Goal: Find specific page/section: Find specific page/section

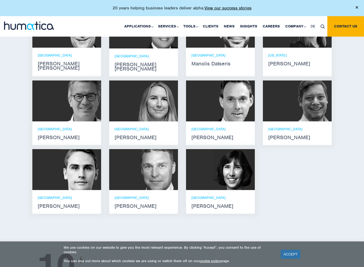
scroll to position [370, 0]
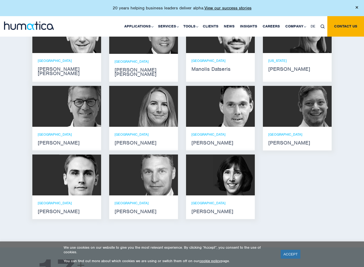
click at [139, 141] on div "LONDON [PERSON_NAME]" at bounding box center [143, 139] width 69 height 24
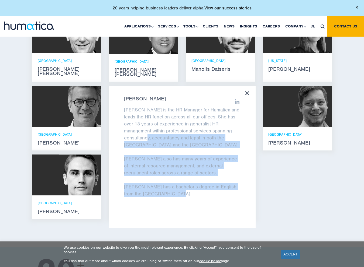
drag, startPoint x: 140, startPoint y: 133, endPoint x: 151, endPoint y: 191, distance: 58.8
click at [151, 191] on div "[PERSON_NAME] is the HR Manager for Humatica and leads the HR function across a…" at bounding box center [182, 155] width 117 height 98
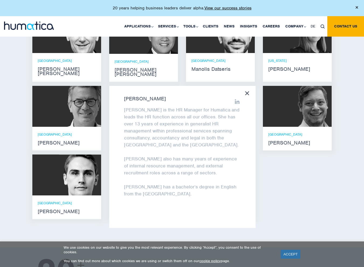
click at [33, 225] on div "Meet our leadership team [PERSON_NAME] [PERSON_NAME] He holds degrees in Electr…" at bounding box center [182, 108] width 364 height 279
click at [250, 86] on div "[PERSON_NAME] [PERSON_NAME] is the HR Manager for Humatica and leads the HR fun…" at bounding box center [182, 157] width 146 height 142
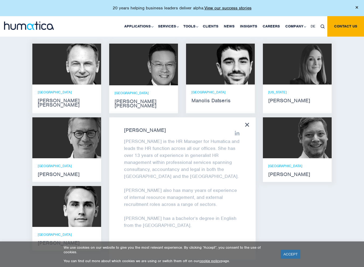
scroll to position [231, 0]
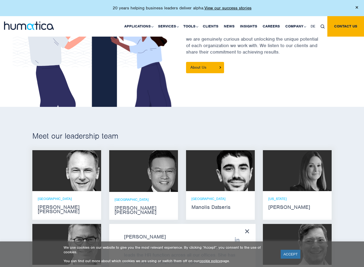
click at [160, 200] on p "[GEOGRAPHIC_DATA]" at bounding box center [144, 200] width 58 height 5
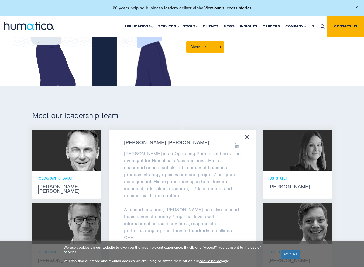
scroll to position [253, 0]
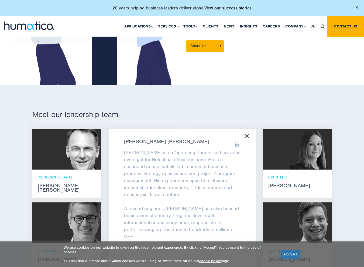
click at [247, 135] on icon at bounding box center [247, 136] width 4 height 4
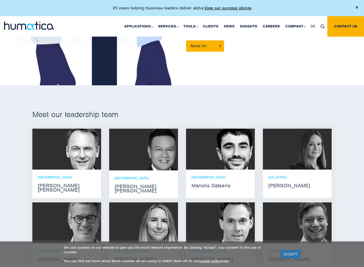
click at [209, 192] on div "London Manolis Datseris" at bounding box center [220, 182] width 69 height 24
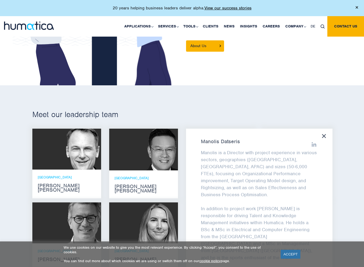
click at [322, 140] on div "[PERSON_NAME] is a Director with project experience in various sectors, geograp…" at bounding box center [259, 200] width 146 height 142
click at [323, 135] on icon at bounding box center [324, 136] width 4 height 4
click at [323, 135] on div "[PERSON_NAME] [PERSON_NAME] He holds degrees in Electrical and Mechanical Engin…" at bounding box center [181, 234] width 307 height 211
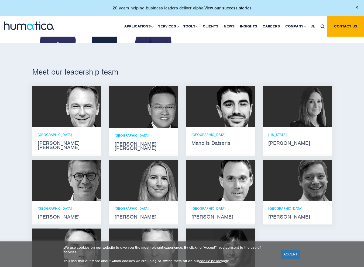
scroll to position [296, 0]
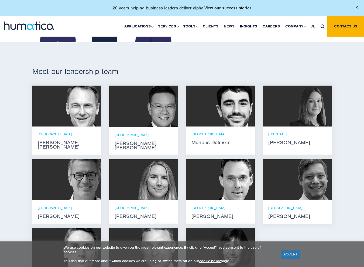
click at [201, 143] on strong "Manolis Datseris" at bounding box center [220, 143] width 58 height 4
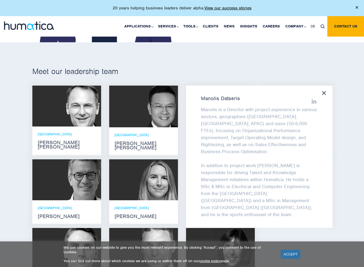
click at [200, 140] on div "[PERSON_NAME] is a Director with project experience in various sectors, geograp…" at bounding box center [259, 157] width 146 height 142
click at [326, 94] on div "[PERSON_NAME] is a Director with project experience in various sectors, geograp…" at bounding box center [259, 157] width 146 height 142
click at [322, 93] on icon at bounding box center [324, 93] width 4 height 4
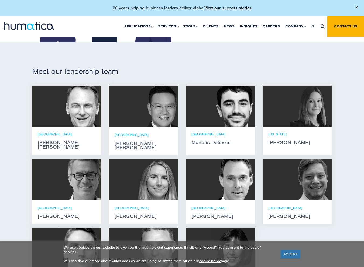
scroll to position [318, 0]
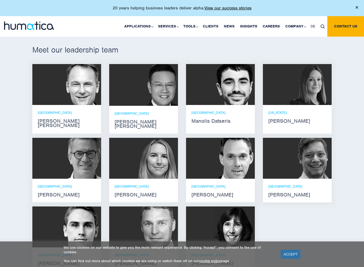
click at [120, 179] on div "LONDON [PERSON_NAME]" at bounding box center [143, 191] width 69 height 24
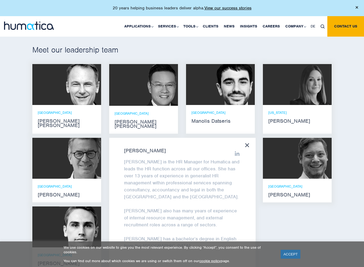
click at [246, 143] on icon at bounding box center [247, 145] width 4 height 4
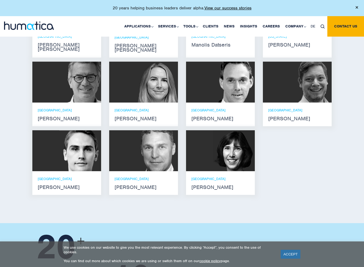
scroll to position [394, 0]
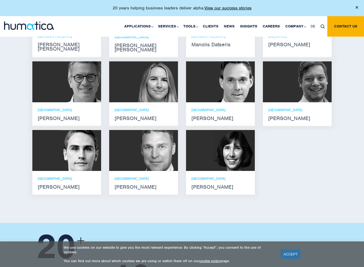
click at [124, 177] on div "London [PERSON_NAME]" at bounding box center [144, 183] width 58 height 13
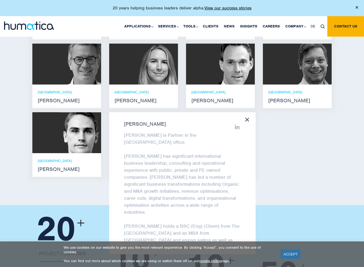
scroll to position [464, 0]
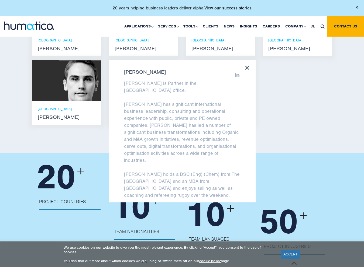
click at [247, 60] on div "[PERSON_NAME] [PERSON_NAME] is Partner in the London office. [PERSON_NAME] has …" at bounding box center [182, 131] width 146 height 142
click at [248, 66] on icon at bounding box center [247, 68] width 4 height 4
